Goal: Transaction & Acquisition: Purchase product/service

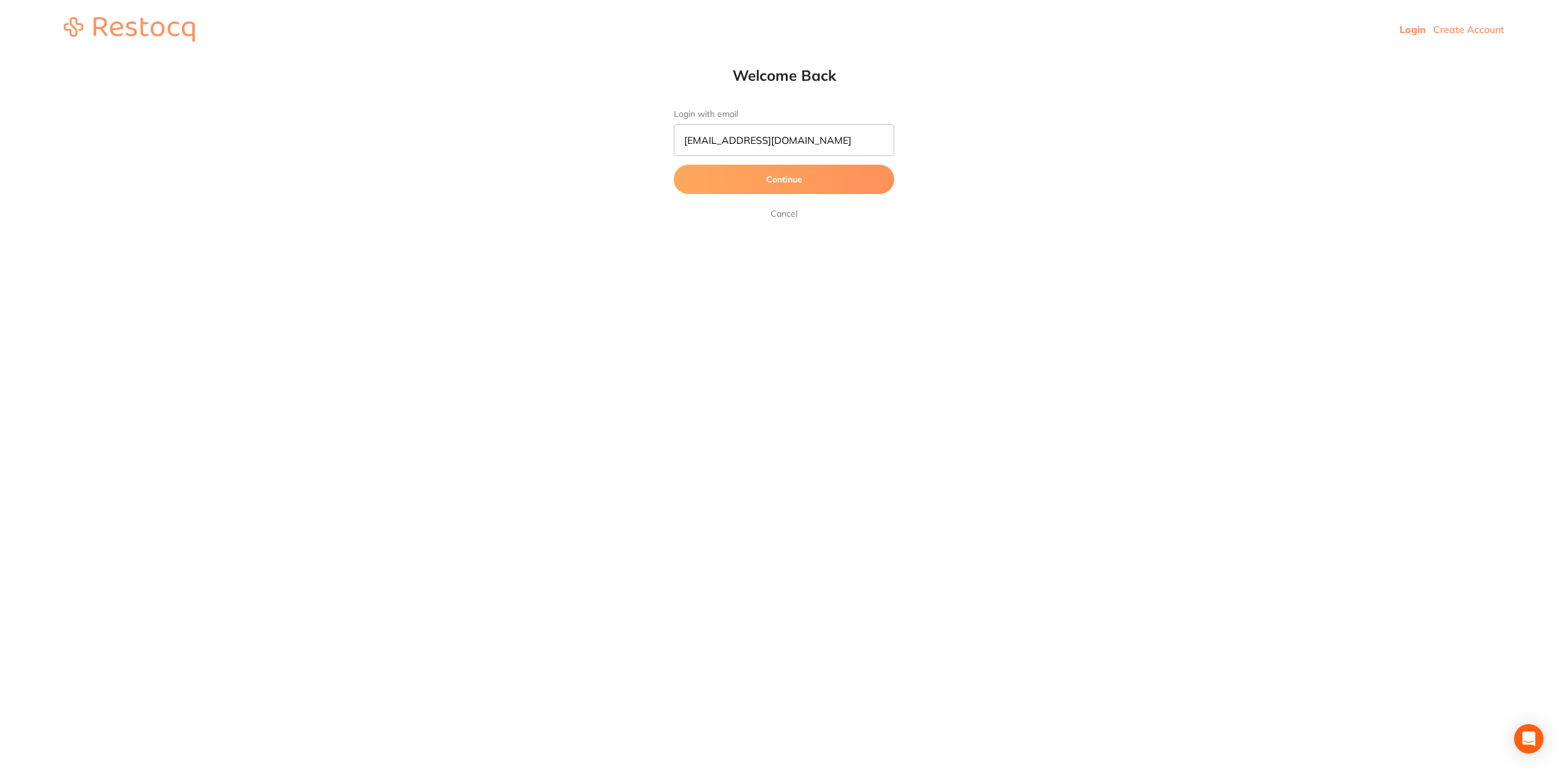
type input "[EMAIL_ADDRESS][DOMAIN_NAME]"
click at [674, 164] on button "Continue" at bounding box center [784, 179] width 221 height 29
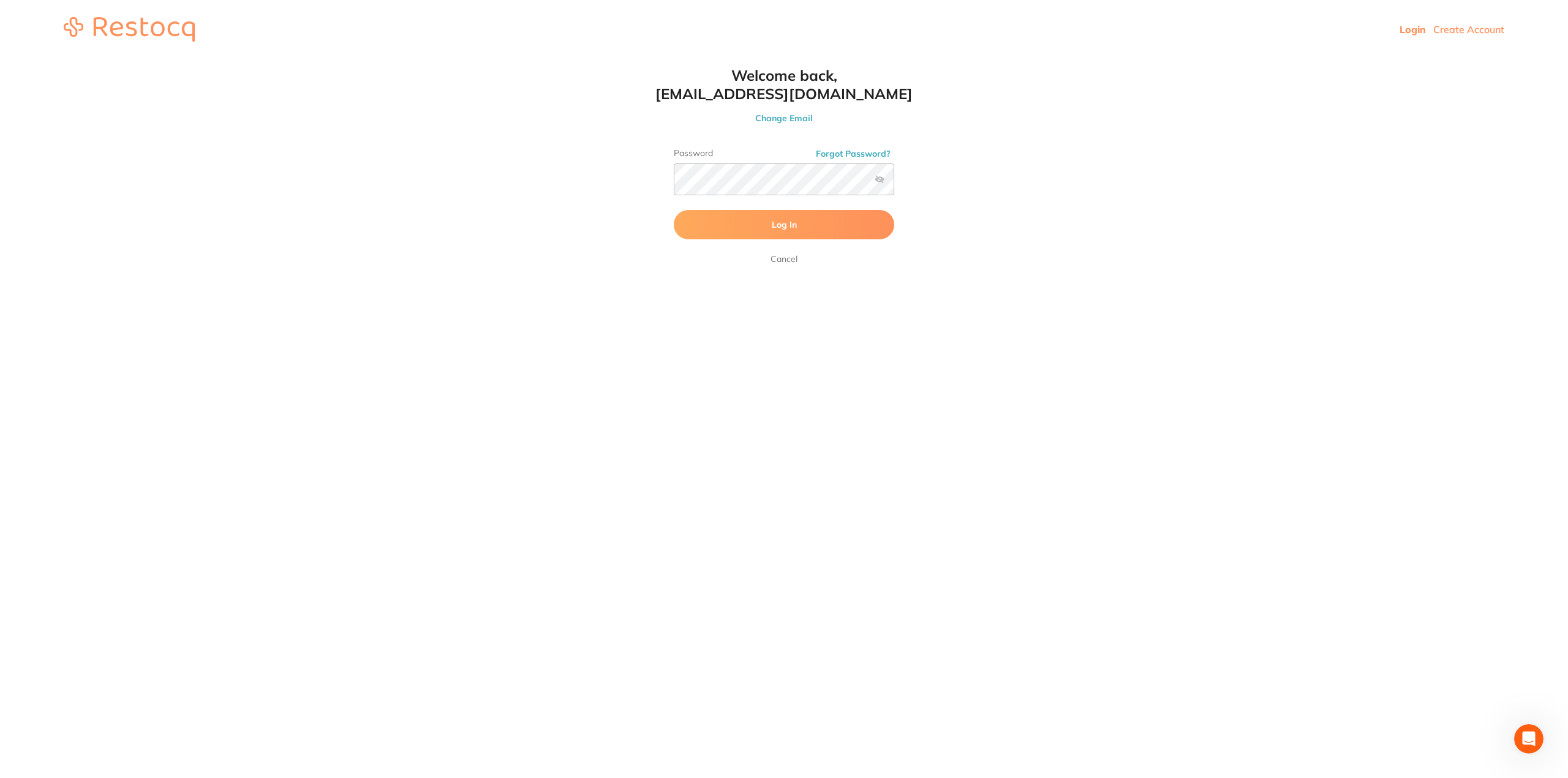
click at [720, 228] on button "Log In" at bounding box center [784, 225] width 221 height 29
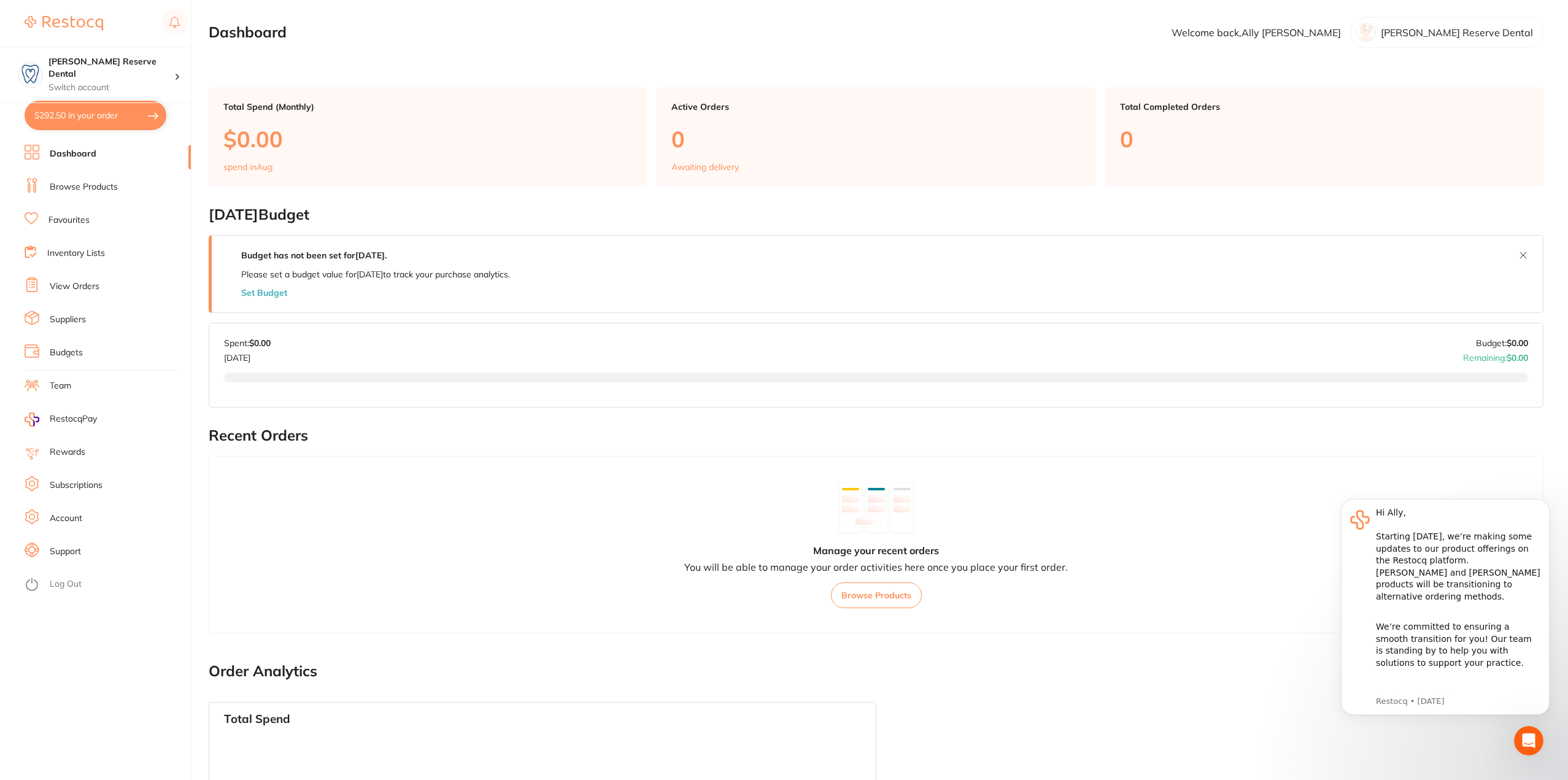
click at [129, 119] on button "$292.50 in your order" at bounding box center [95, 115] width 142 height 30
checkbox input "true"
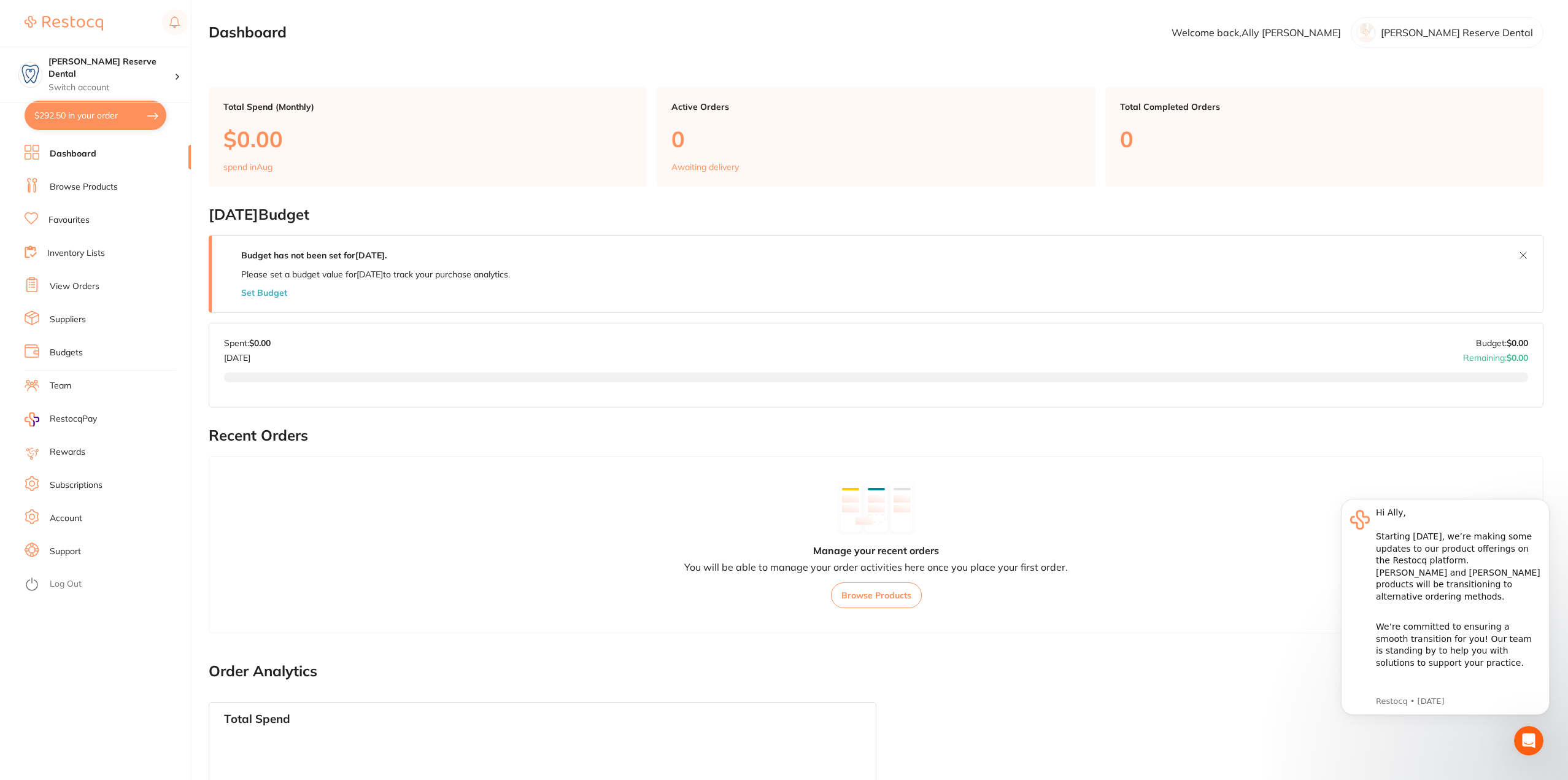
checkbox input "true"
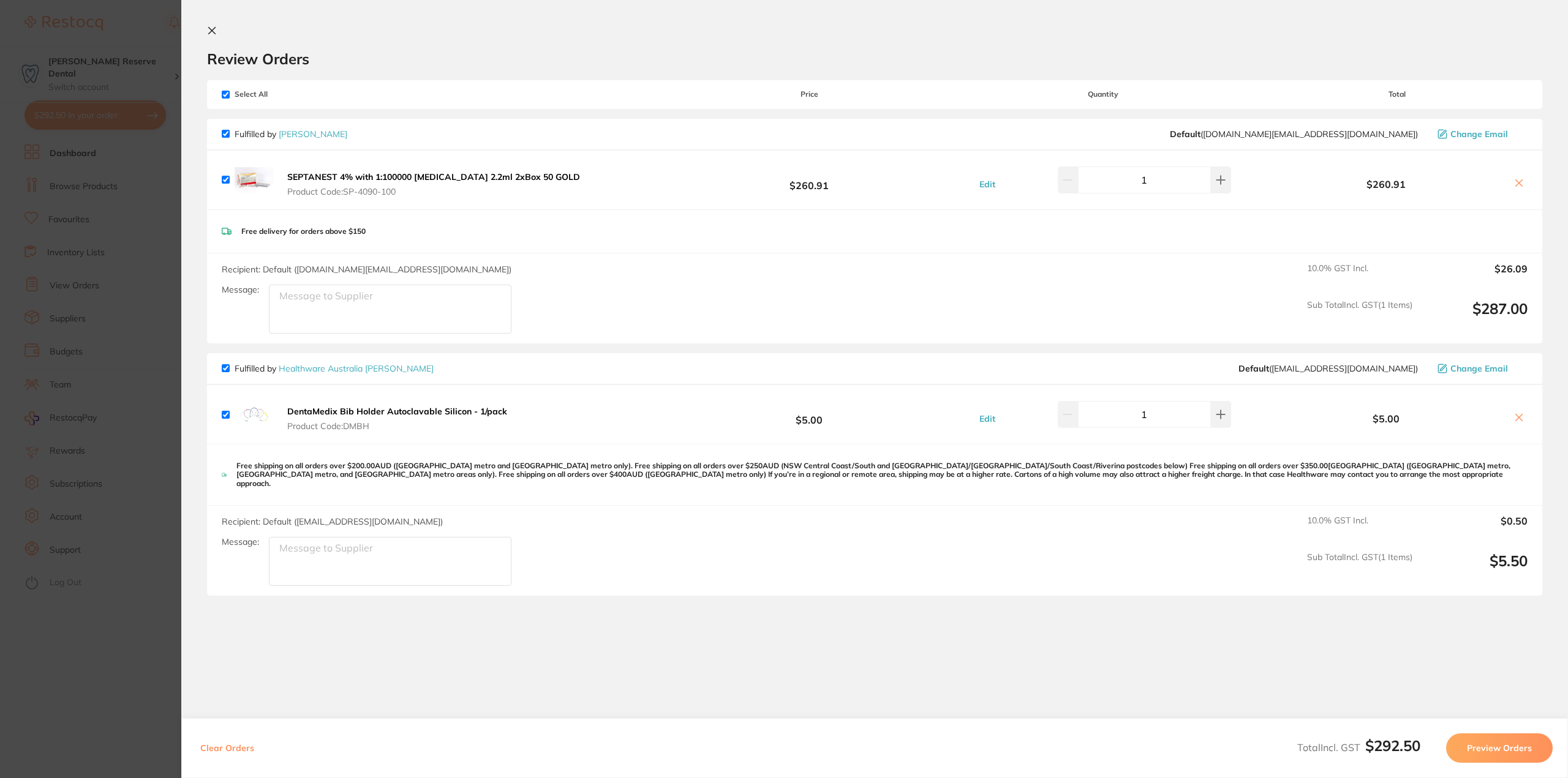
click at [1519, 185] on icon at bounding box center [1519, 182] width 10 height 10
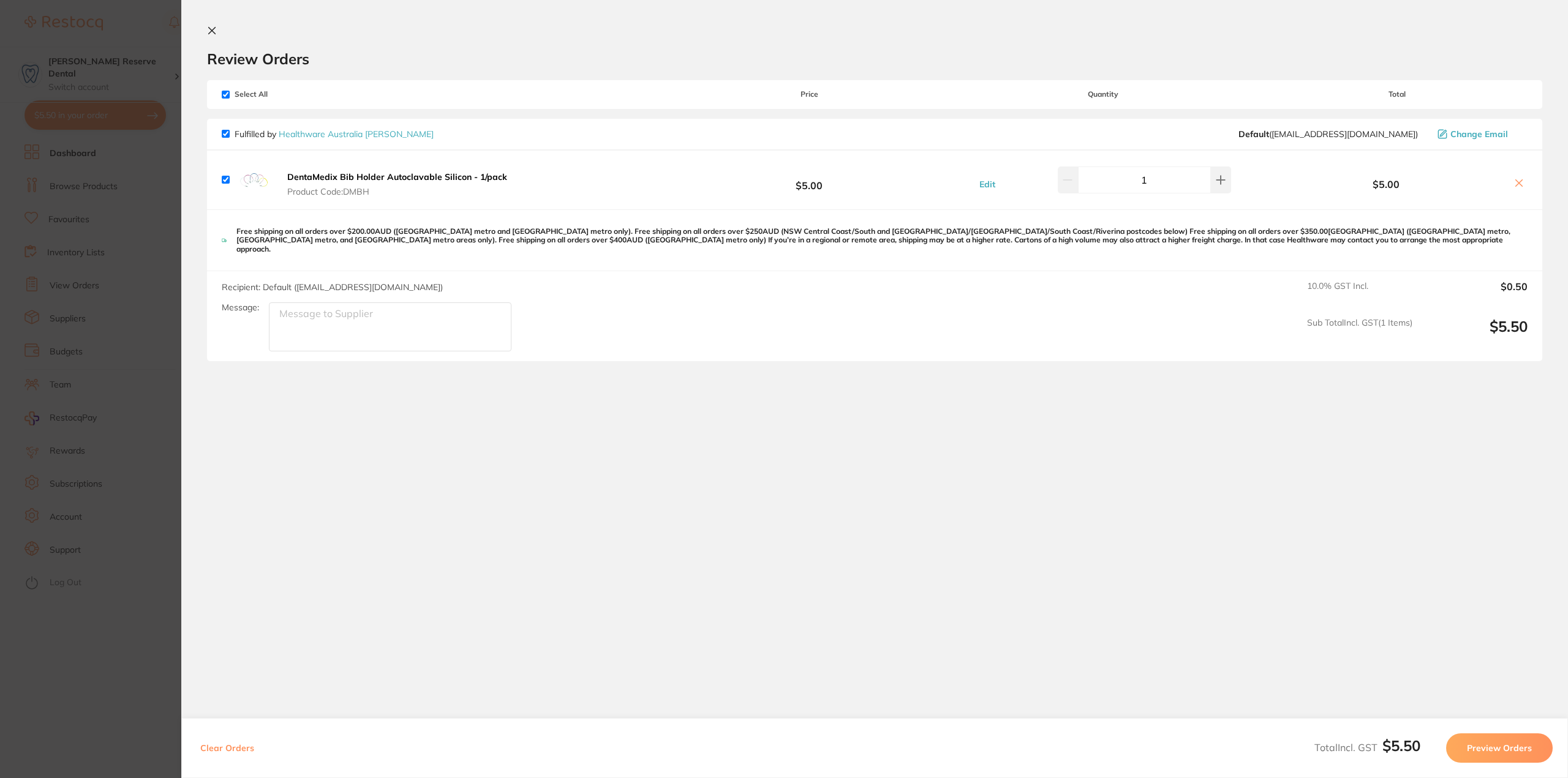
click at [1519, 186] on icon at bounding box center [1519, 183] width 7 height 7
checkbox input "false"
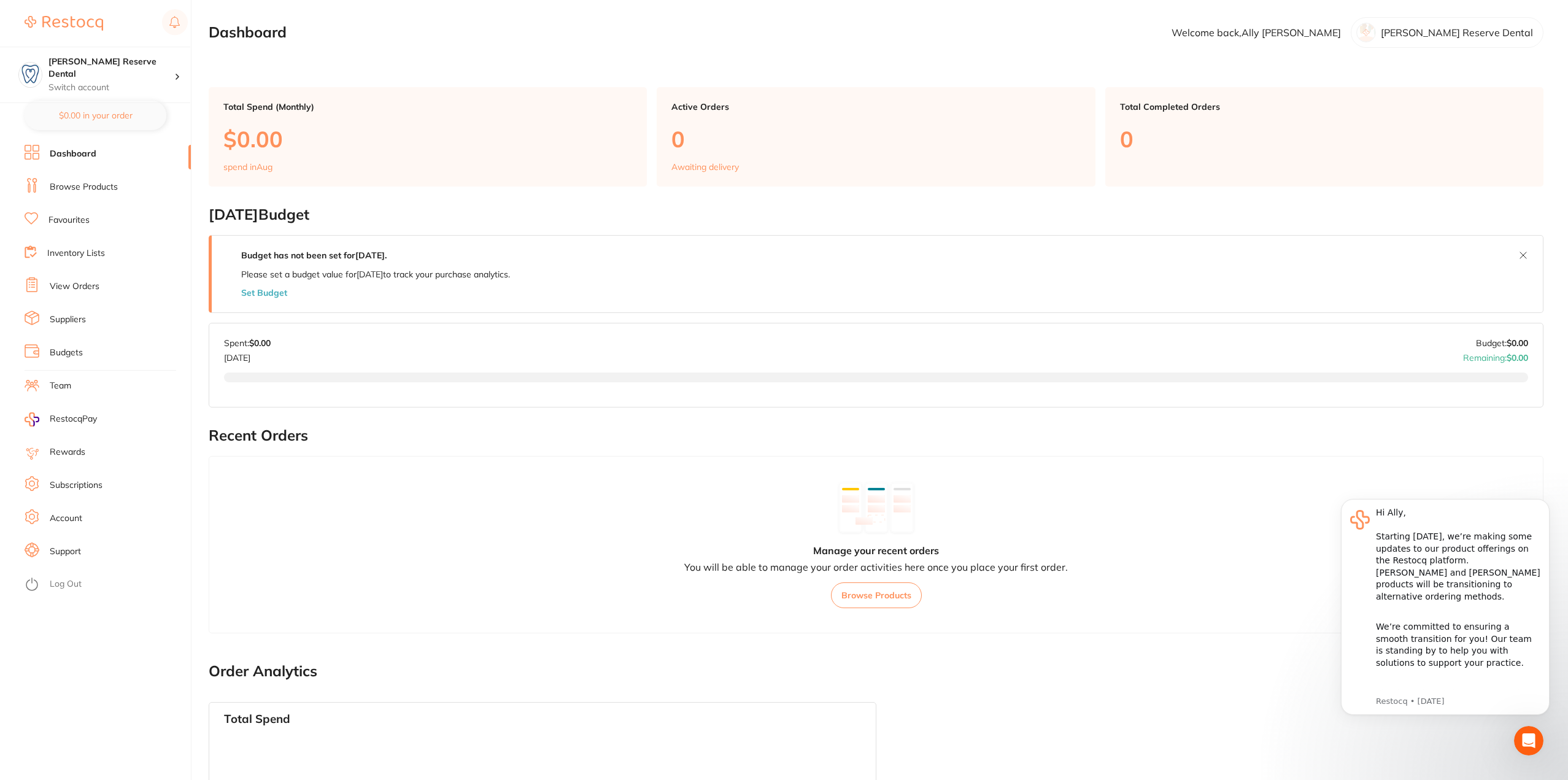
click at [69, 318] on link "Suppliers" at bounding box center [68, 319] width 36 height 12
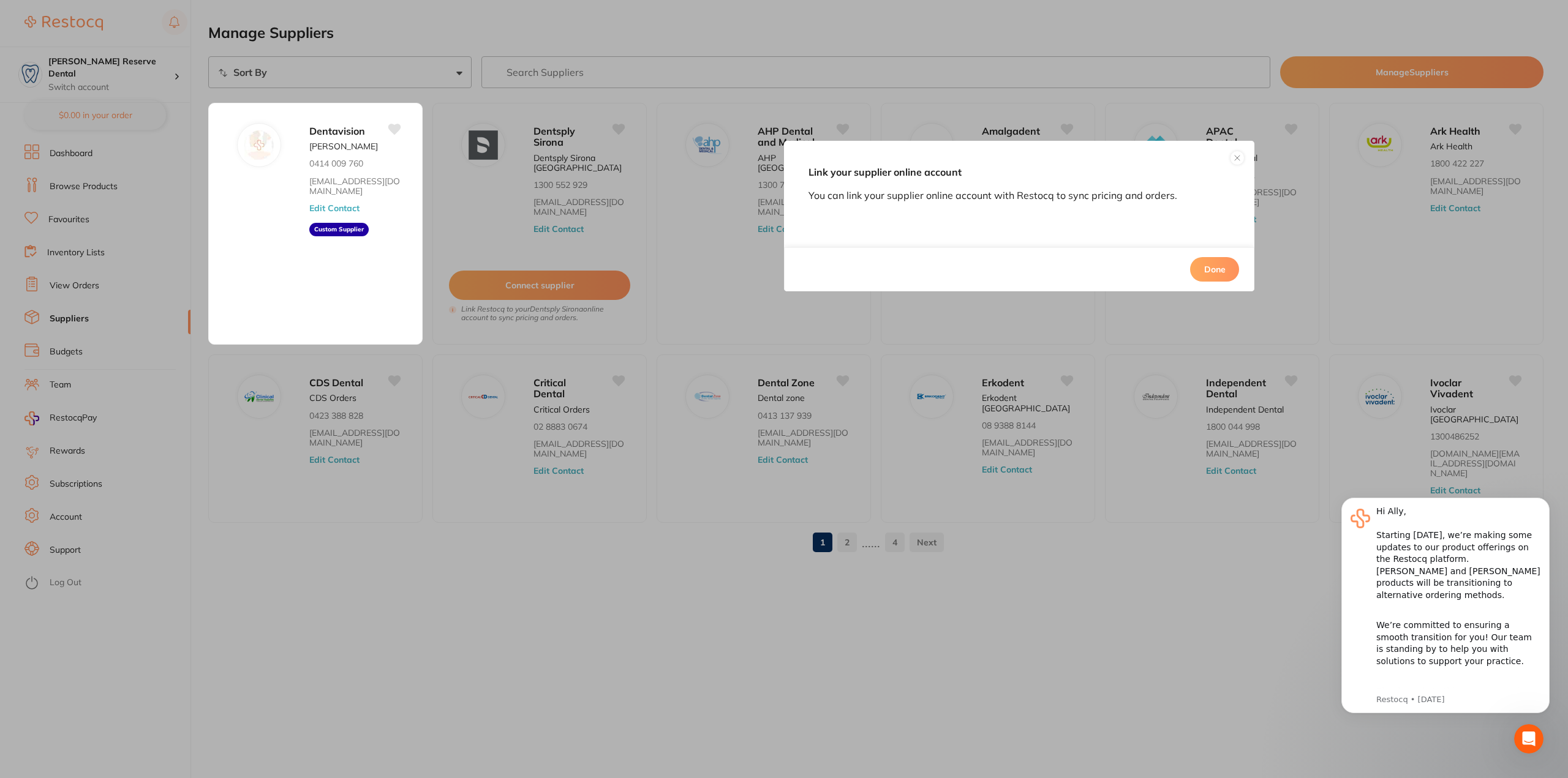
click at [392, 585] on div "Link your supplier online account You can link your supplier online account wit…" at bounding box center [784, 389] width 1568 height 778
click at [1219, 265] on button "Done" at bounding box center [1215, 269] width 49 height 24
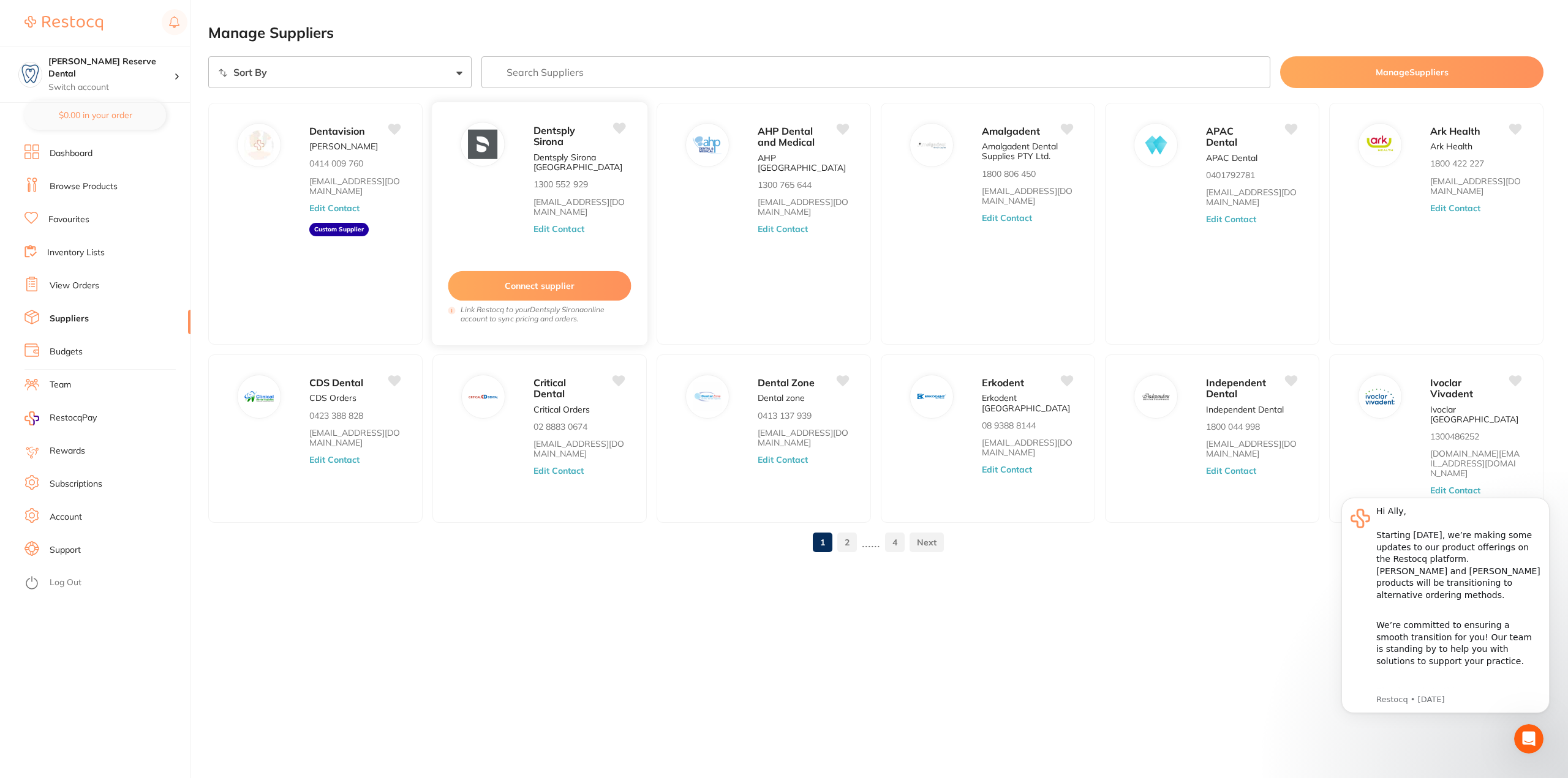
click at [559, 283] on button "Connect supplier" at bounding box center [540, 286] width 183 height 30
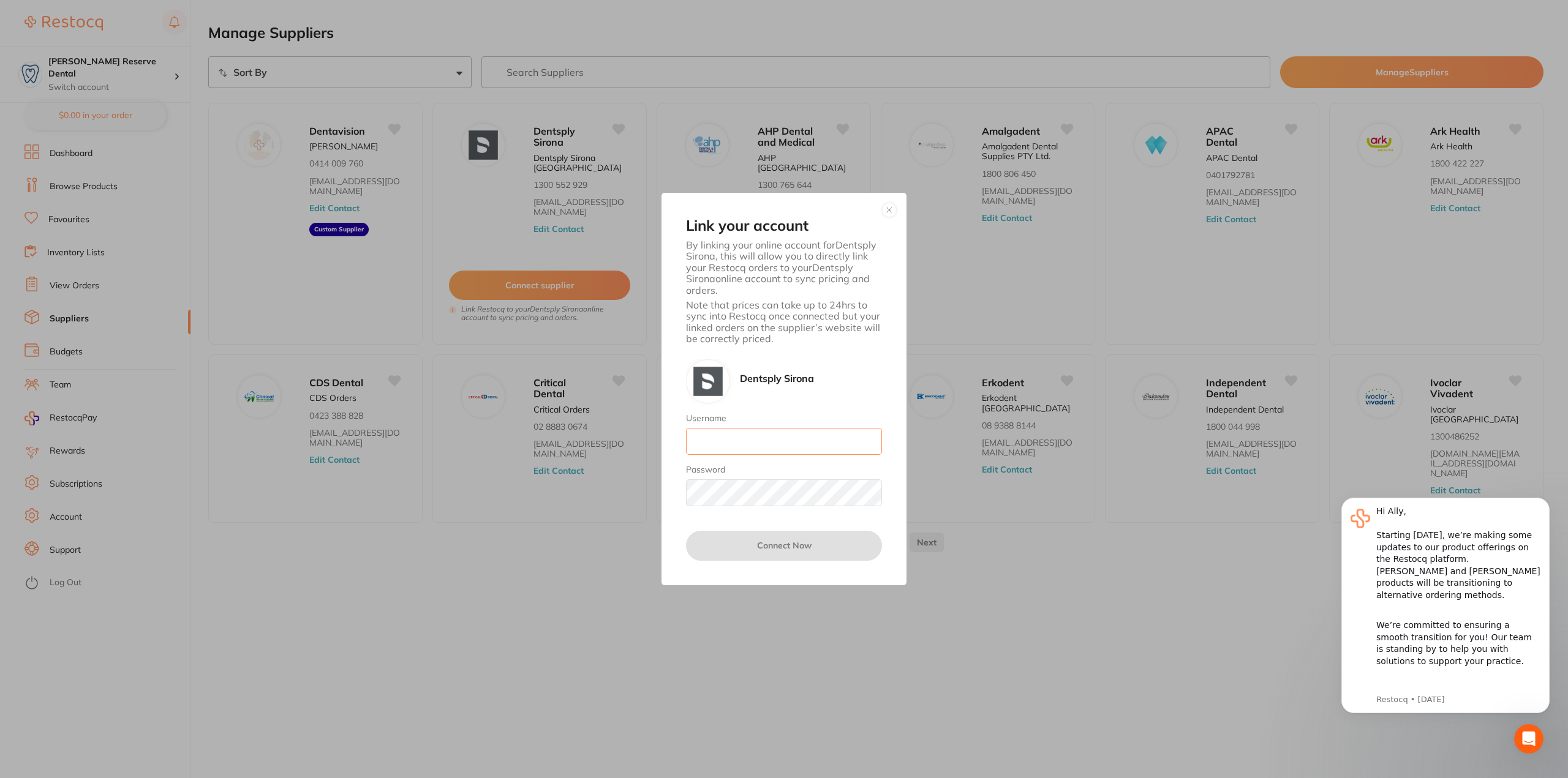
type input "[EMAIL_ADDRESS][DOMAIN_NAME]"
click at [665, 486] on div "Link your account By linking your online account for Dentsply Sirona , this wil…" at bounding box center [784, 388] width 245 height 392
drag, startPoint x: 772, startPoint y: 446, endPoint x: 791, endPoint y: 444, distance: 19.1
click at [772, 446] on input "[EMAIL_ADDRESS][DOMAIN_NAME]" at bounding box center [784, 441] width 196 height 27
drag, startPoint x: 806, startPoint y: 443, endPoint x: 630, endPoint y: 441, distance: 176.0
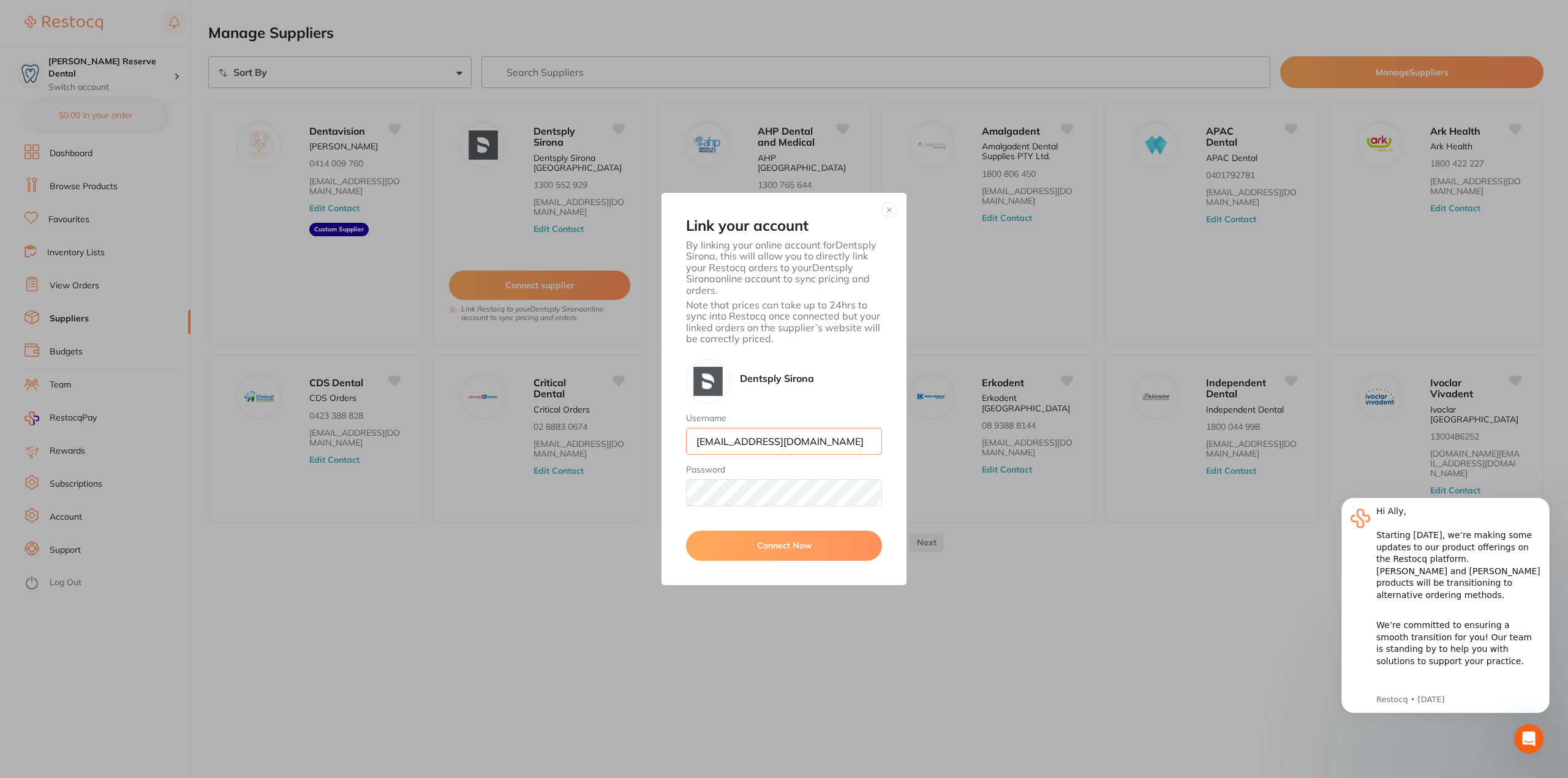
click at [630, 441] on div "Link your account By linking your online account for Dentsply Sirona , this wil…" at bounding box center [784, 389] width 1568 height 778
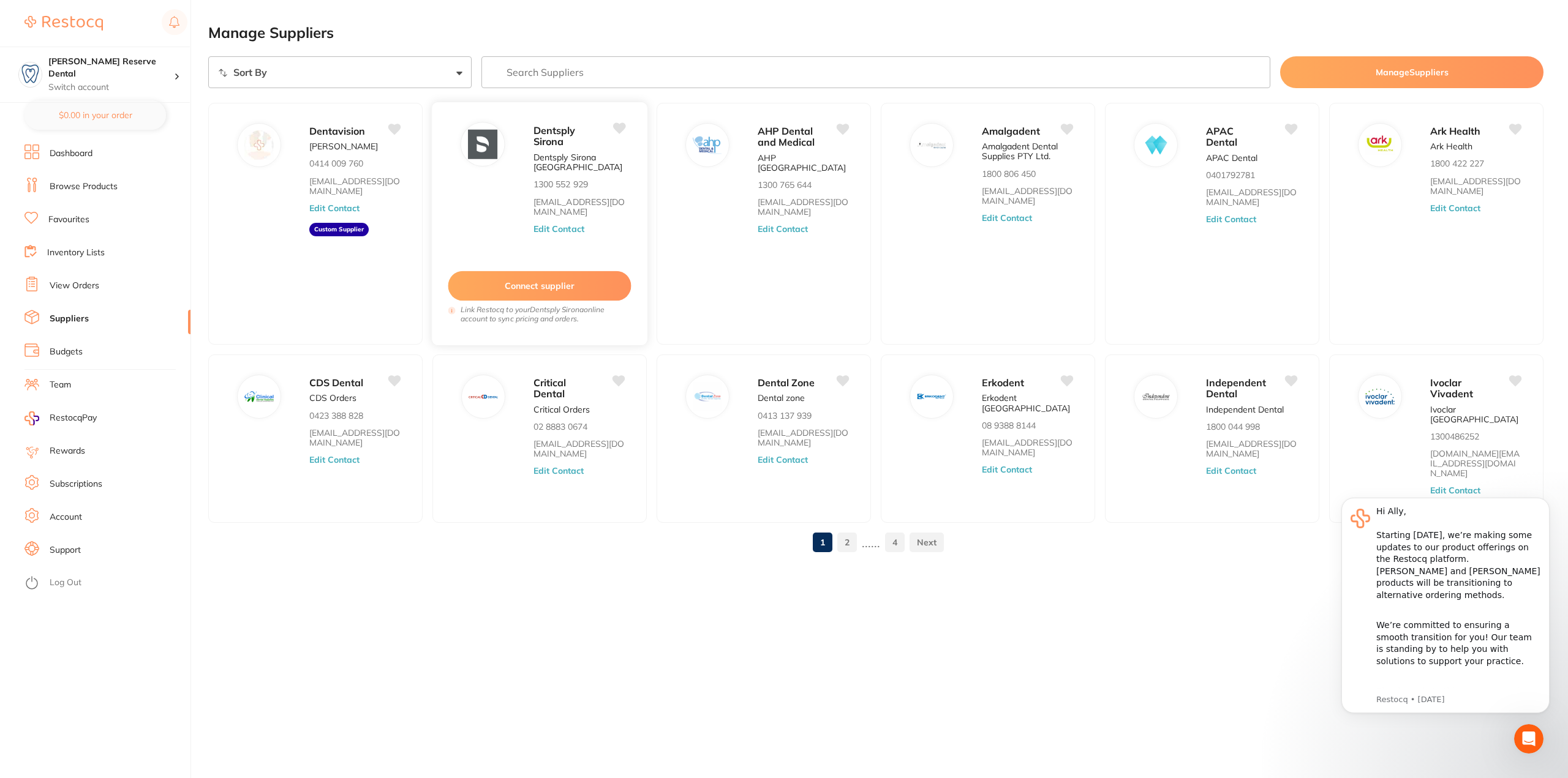
click at [582, 285] on button "Connect supplier" at bounding box center [540, 286] width 183 height 30
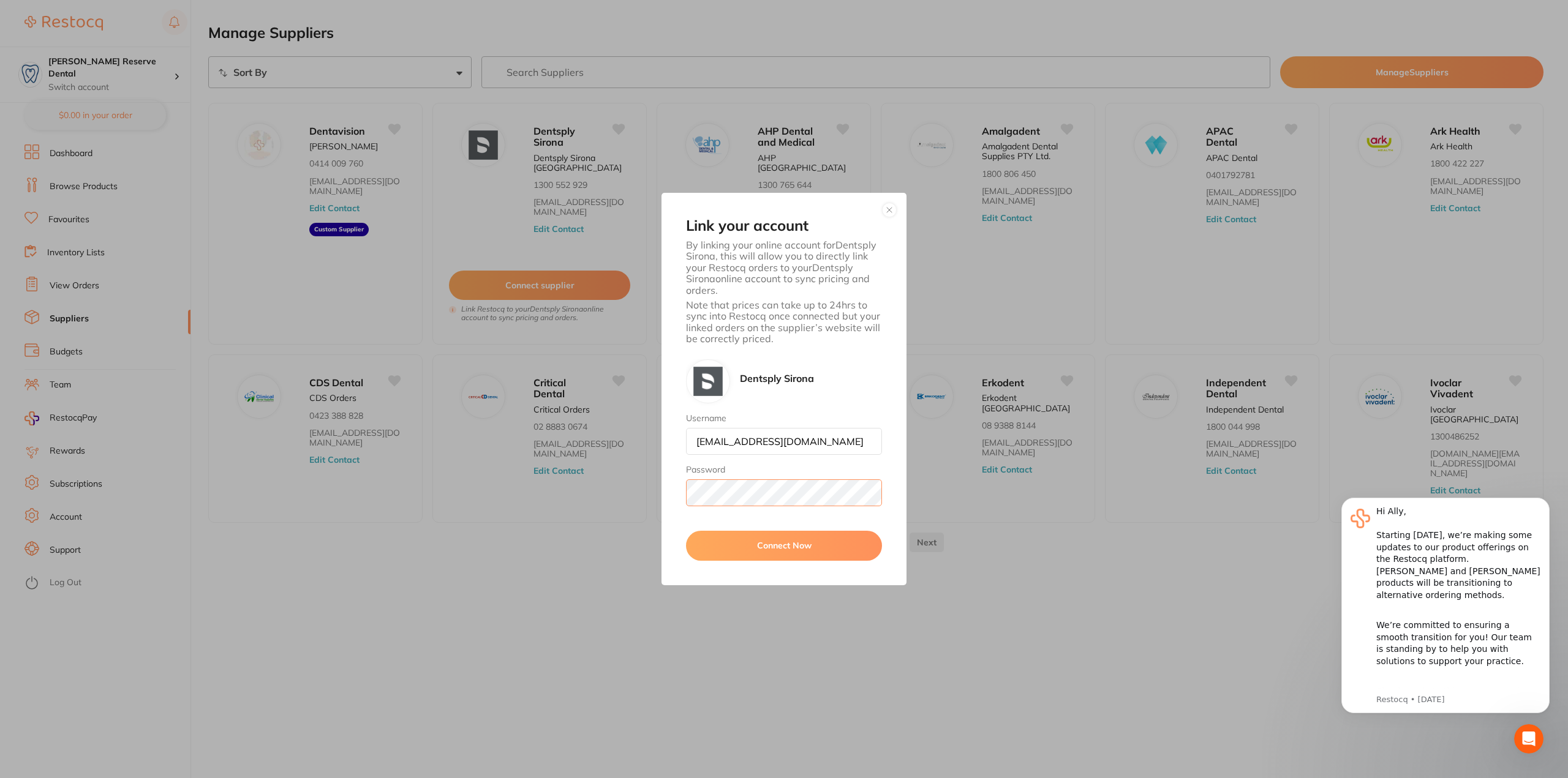
click at [678, 498] on div "Link your account By linking your online account for Dentsply Sirona , this wil…" at bounding box center [784, 388] width 245 height 392
drag, startPoint x: 811, startPoint y: 448, endPoint x: 673, endPoint y: 454, distance: 138.1
click at [673, 454] on div "Link your account By linking your online account for Dentsply Sirona , this wil…" at bounding box center [784, 388] width 245 height 392
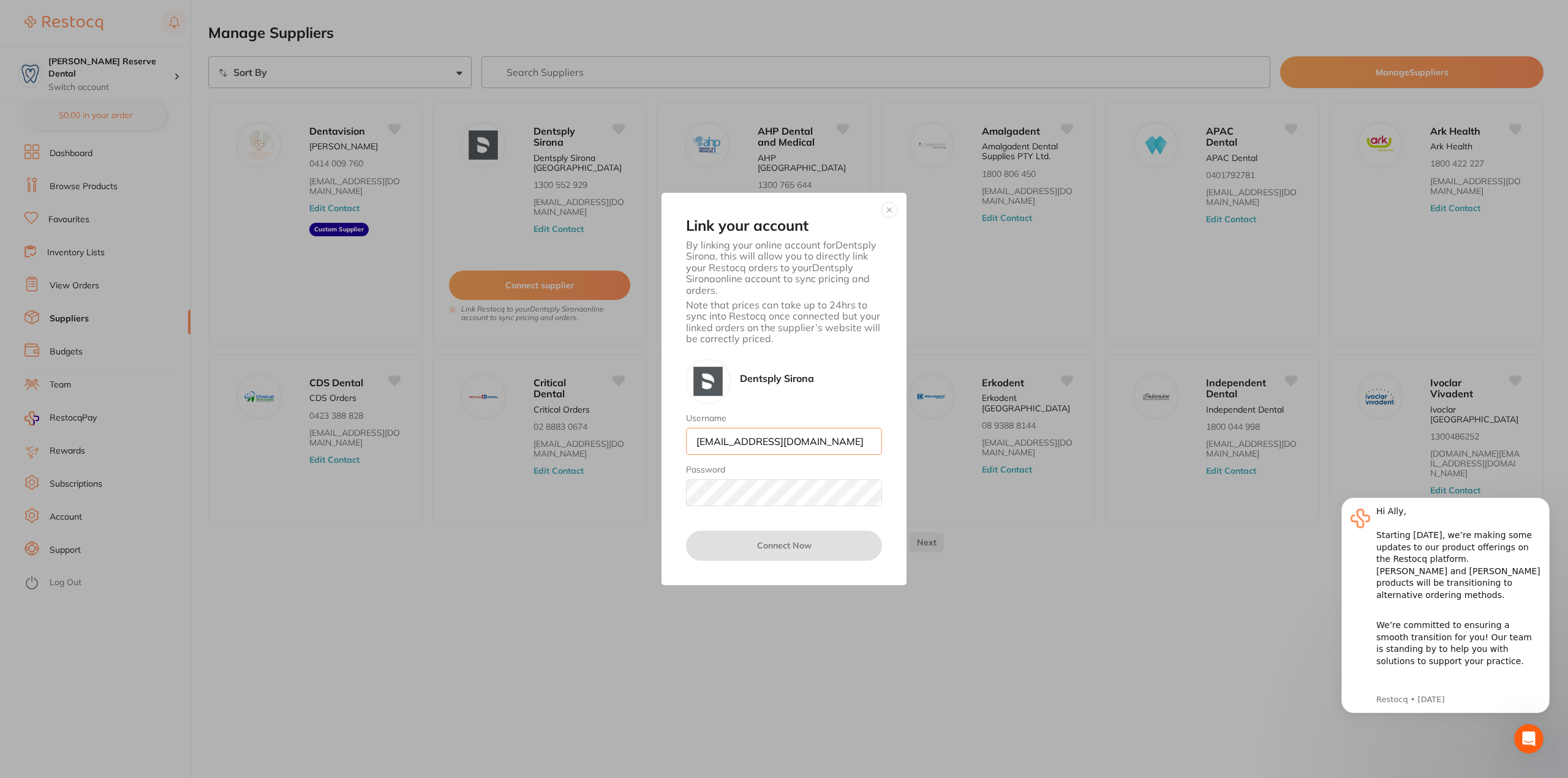
type input "[EMAIL_ADDRESS][DOMAIN_NAME]"
click at [726, 544] on button "Connect Now" at bounding box center [784, 546] width 196 height 29
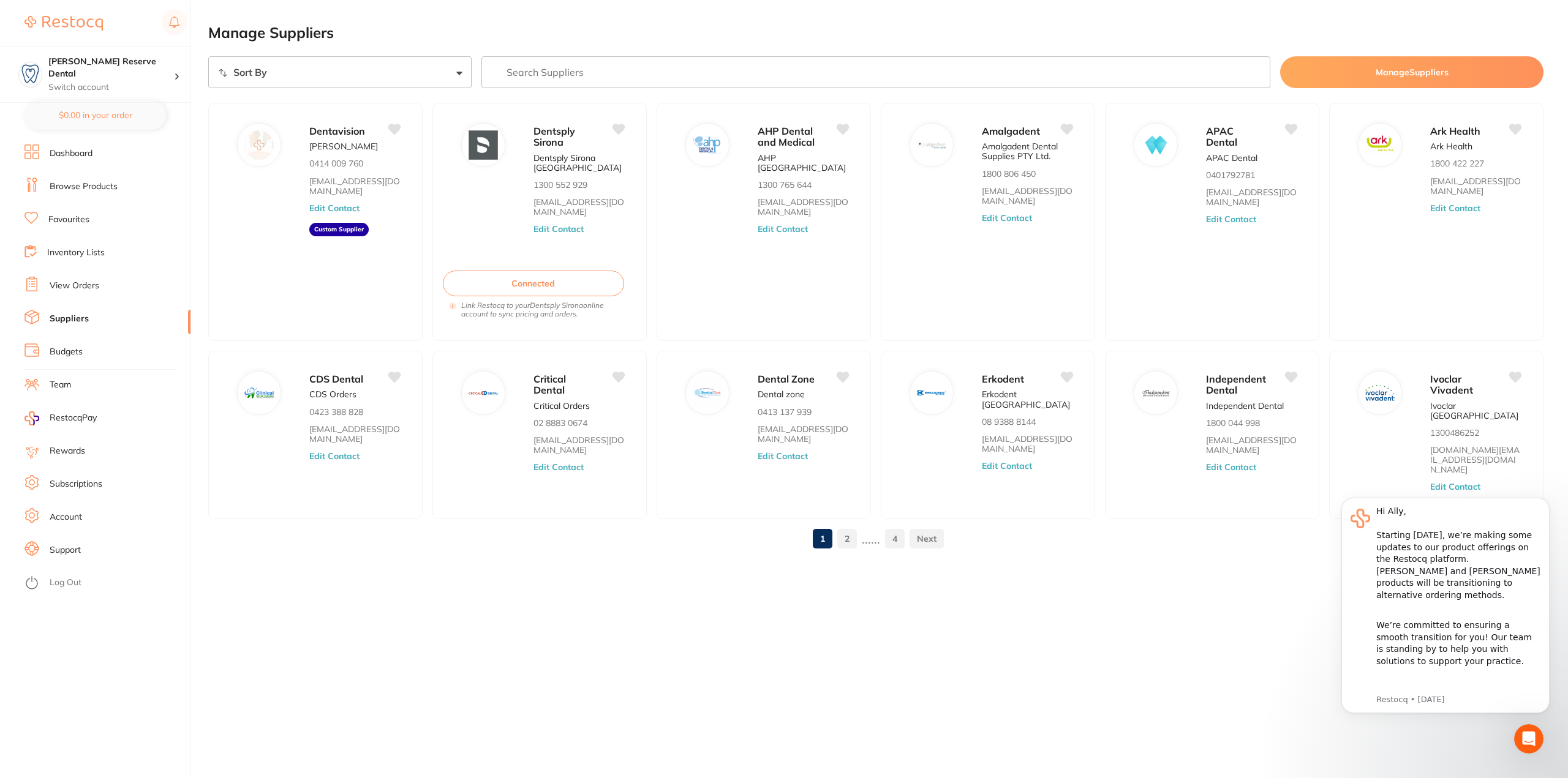
click at [606, 612] on div "Manage Suppliers Sort By A-Z Z-A Manage Suppliers Dentavision [PERSON_NAME] 041…" at bounding box center [888, 389] width 1360 height 778
click at [552, 73] on input "search" at bounding box center [876, 72] width 790 height 32
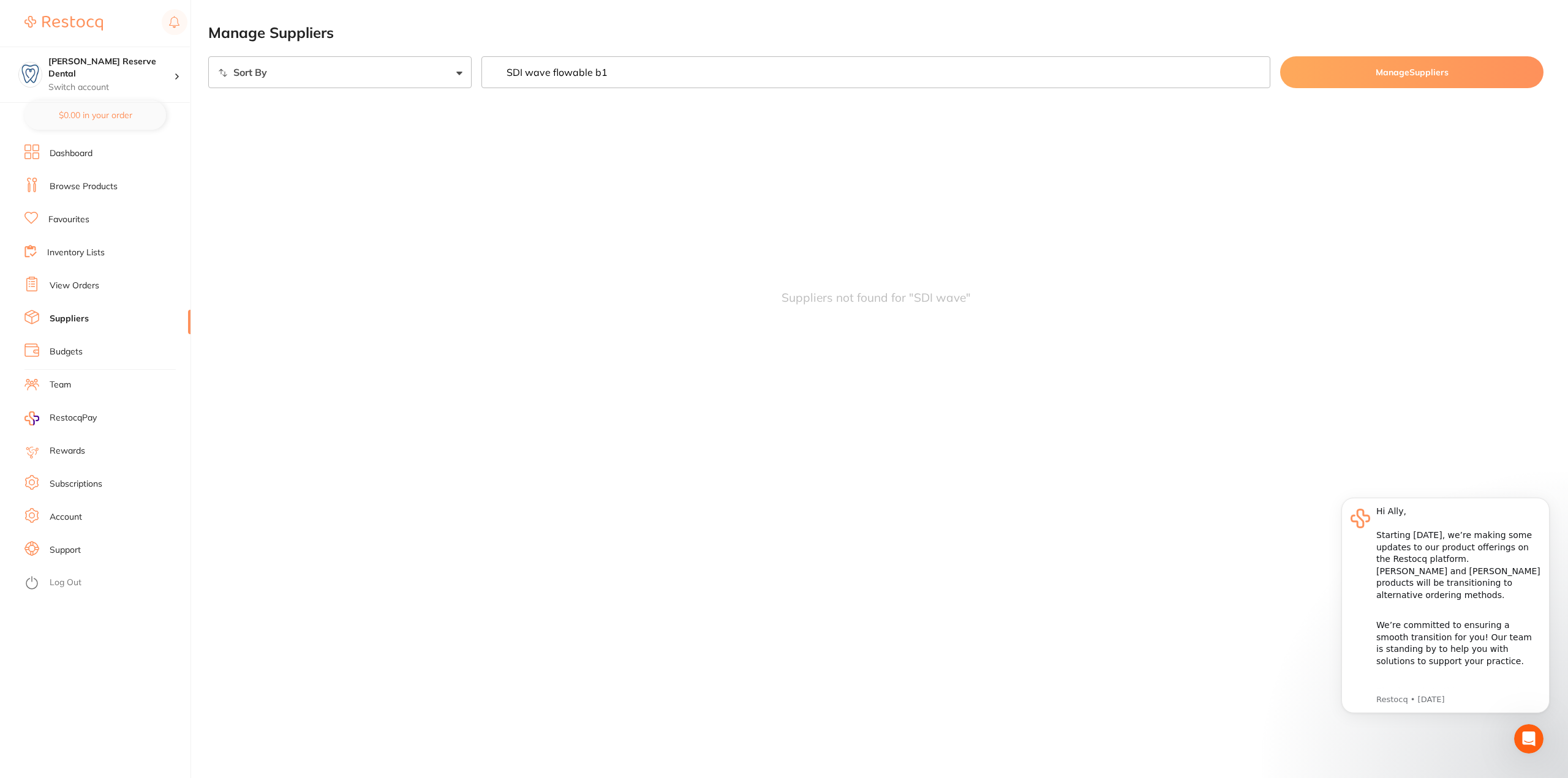
type input "SDI wave flowable b1"
click at [80, 178] on li "Browse Products" at bounding box center [107, 187] width 166 height 19
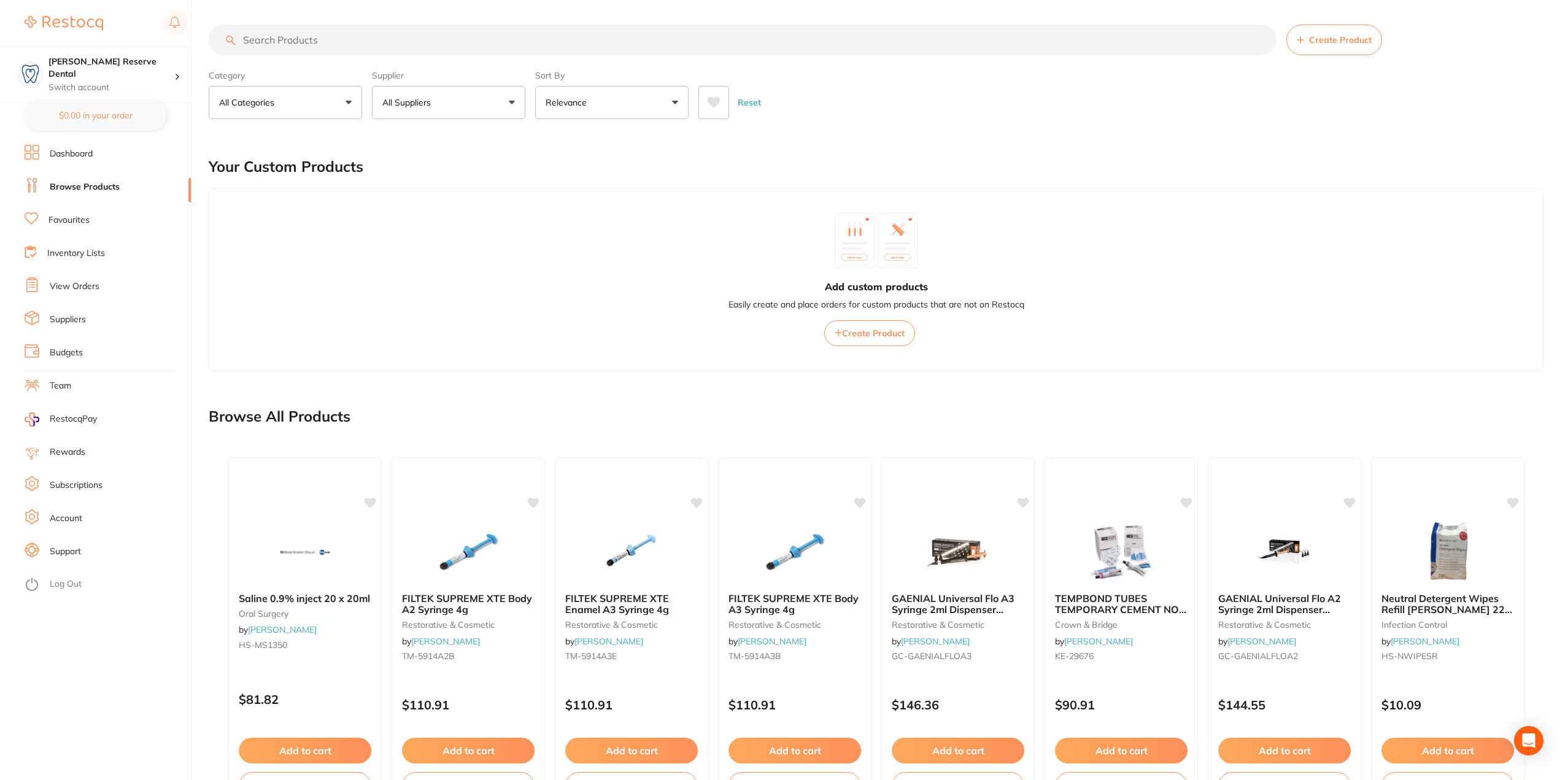
click at [393, 40] on input "search" at bounding box center [742, 40] width 1068 height 31
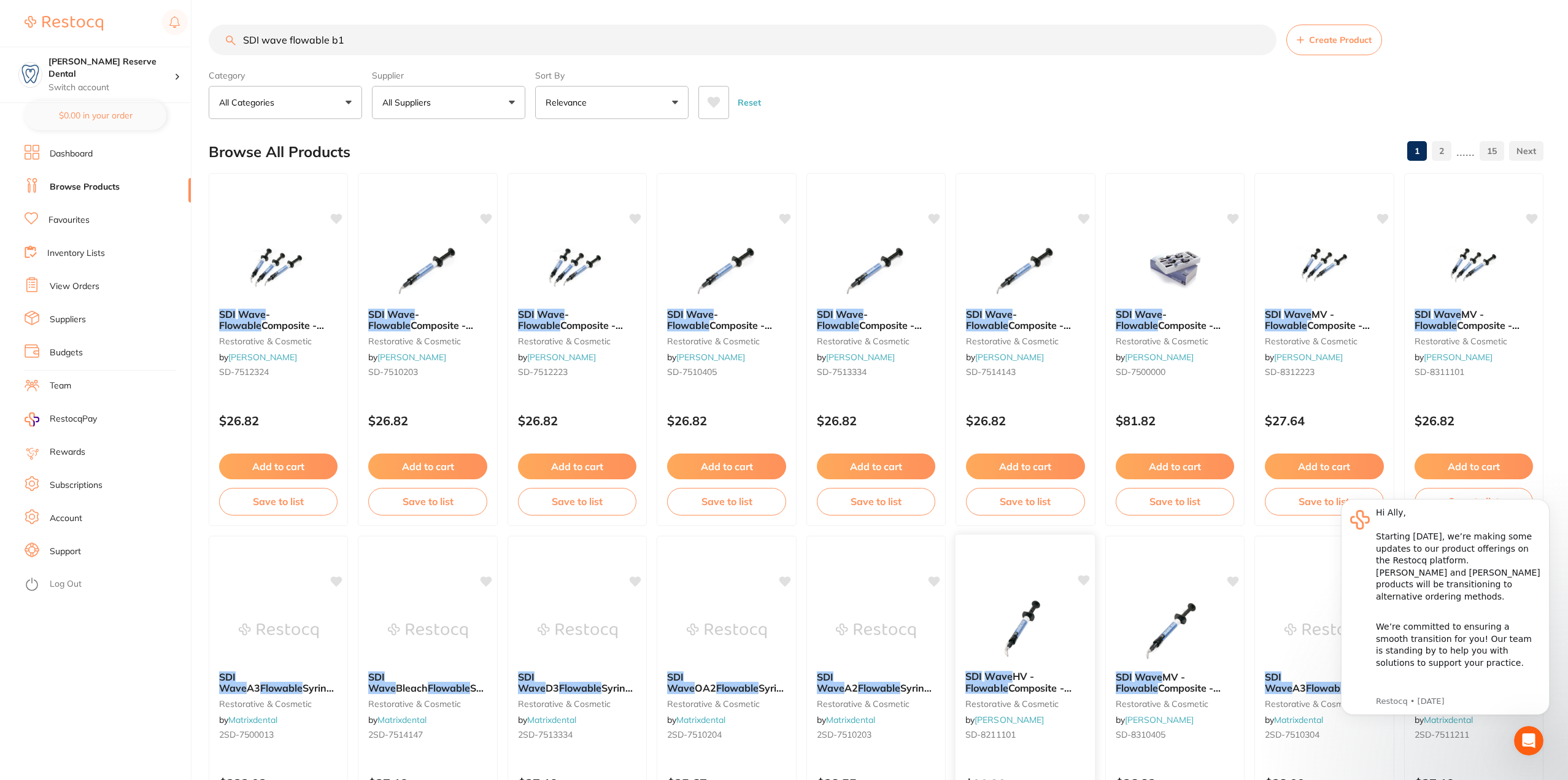
type input "SDI wave flowable b1"
click at [995, 684] on span "Composite - Shade L/B1 - 1g Syringe and Applicator Tips" at bounding box center [1023, 699] width 115 height 35
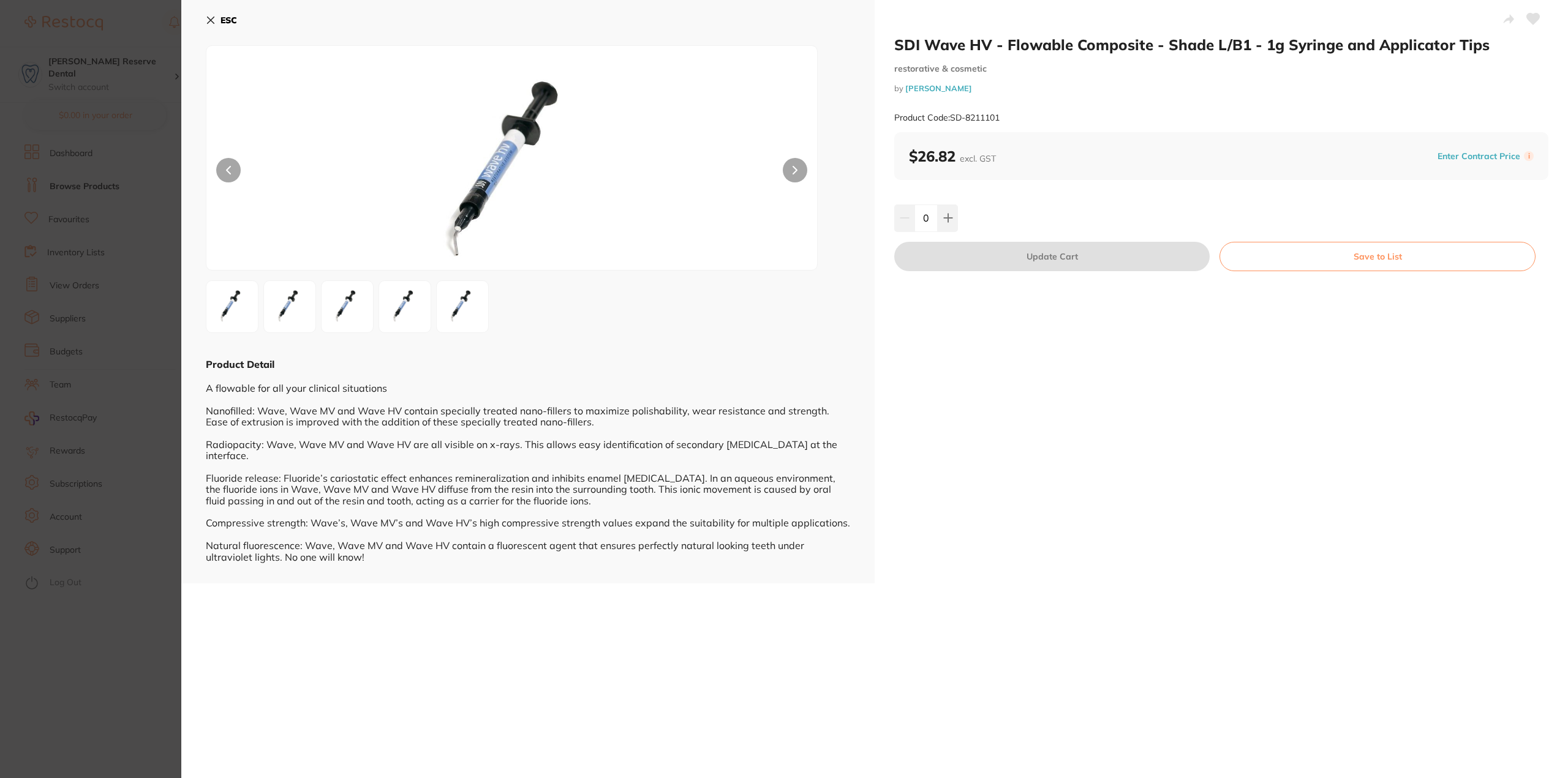
click at [212, 21] on icon at bounding box center [211, 20] width 7 height 7
